Goal: Task Accomplishment & Management: Manage account settings

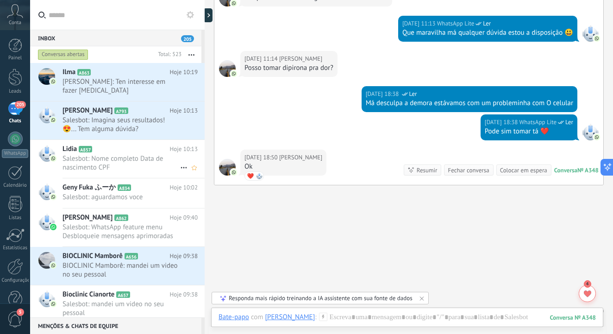
click at [182, 168] on icon at bounding box center [183, 167] width 11 height 11
click at [137, 163] on div at bounding box center [306, 167] width 613 height 334
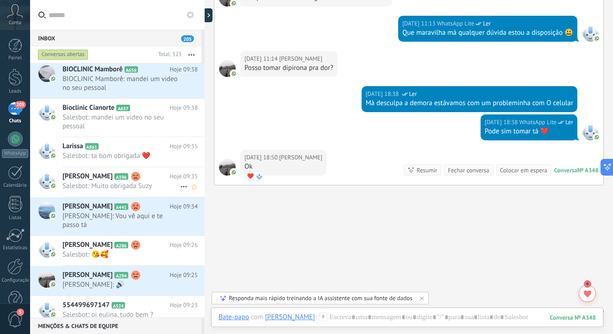
scroll to position [187, 0]
click at [138, 221] on span "[PERSON_NAME]: Vou vê aqui e te passo tá" at bounding box center [122, 221] width 118 height 18
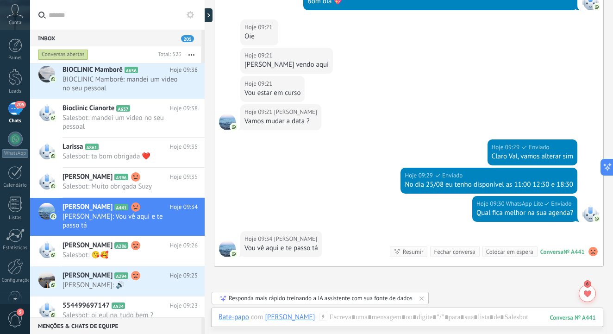
scroll to position [1673, 0]
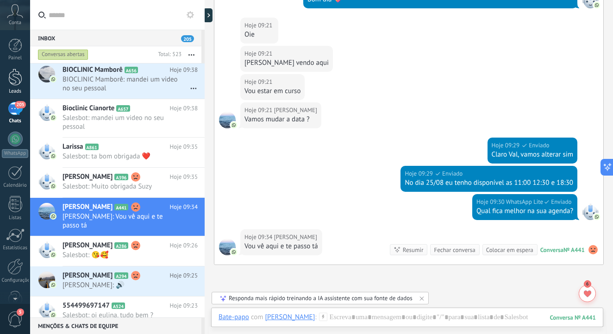
click at [15, 83] on div at bounding box center [15, 77] width 14 height 17
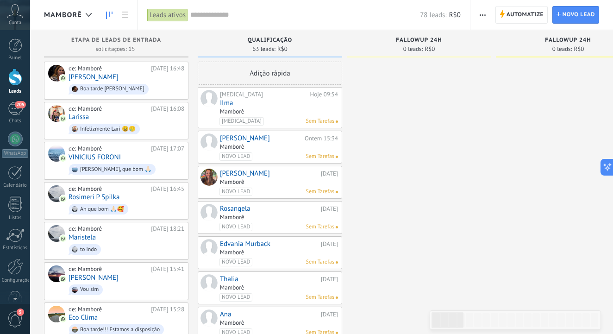
click at [248, 107] on div "[MEDICAL_DATA] Hoje 09:54 Ilma Mamborê [MEDICAL_DATA] Sem Tarefas" at bounding box center [279, 108] width 118 height 36
